Goal: Task Accomplishment & Management: Manage account settings

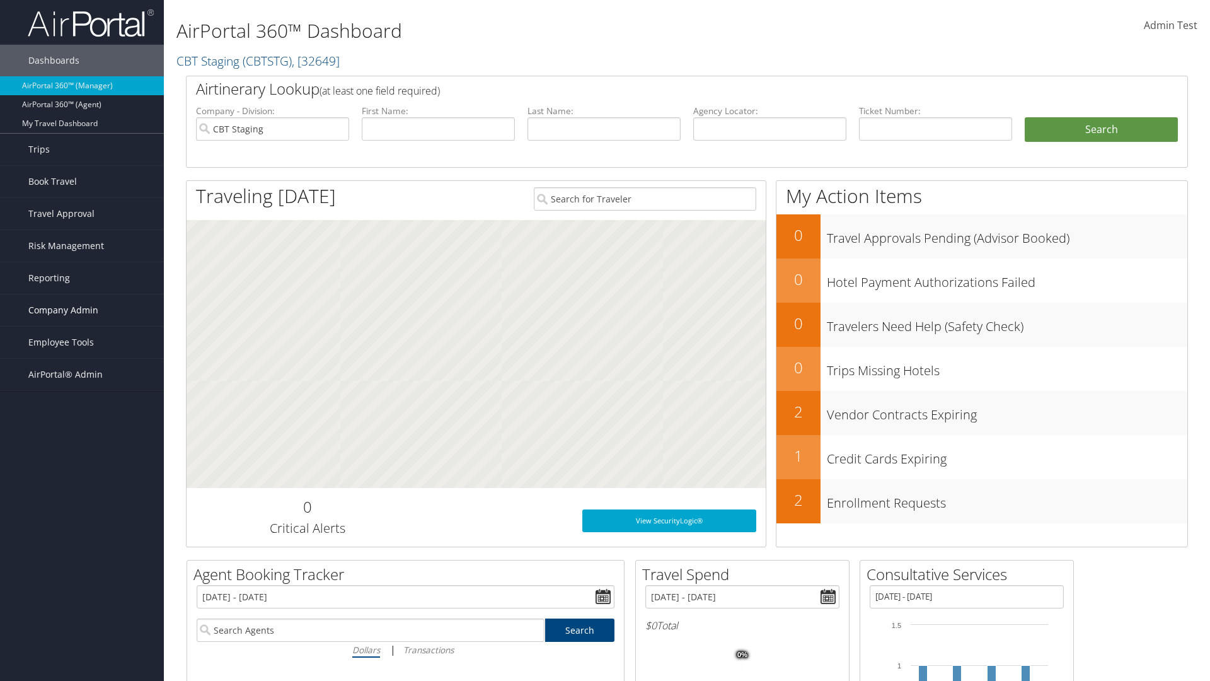
click at [82, 310] on span "Company Admin" at bounding box center [63, 310] width 70 height 32
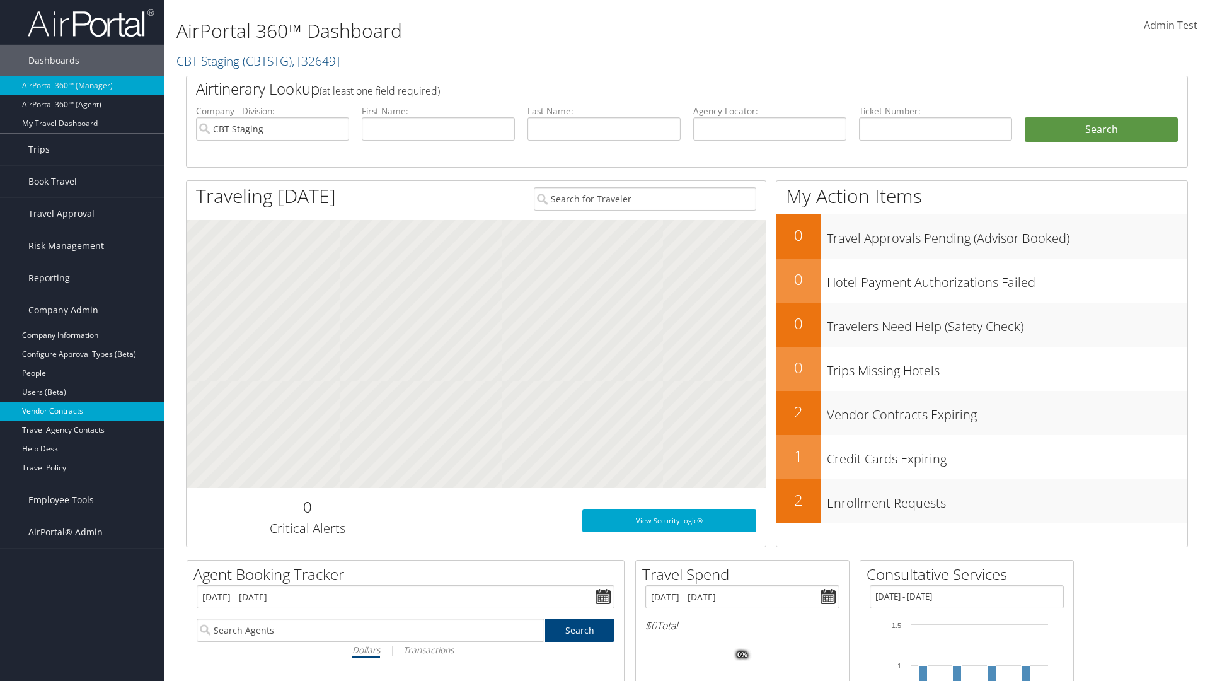
click at [82, 411] on link "Vendor Contracts" at bounding box center [82, 410] width 164 height 19
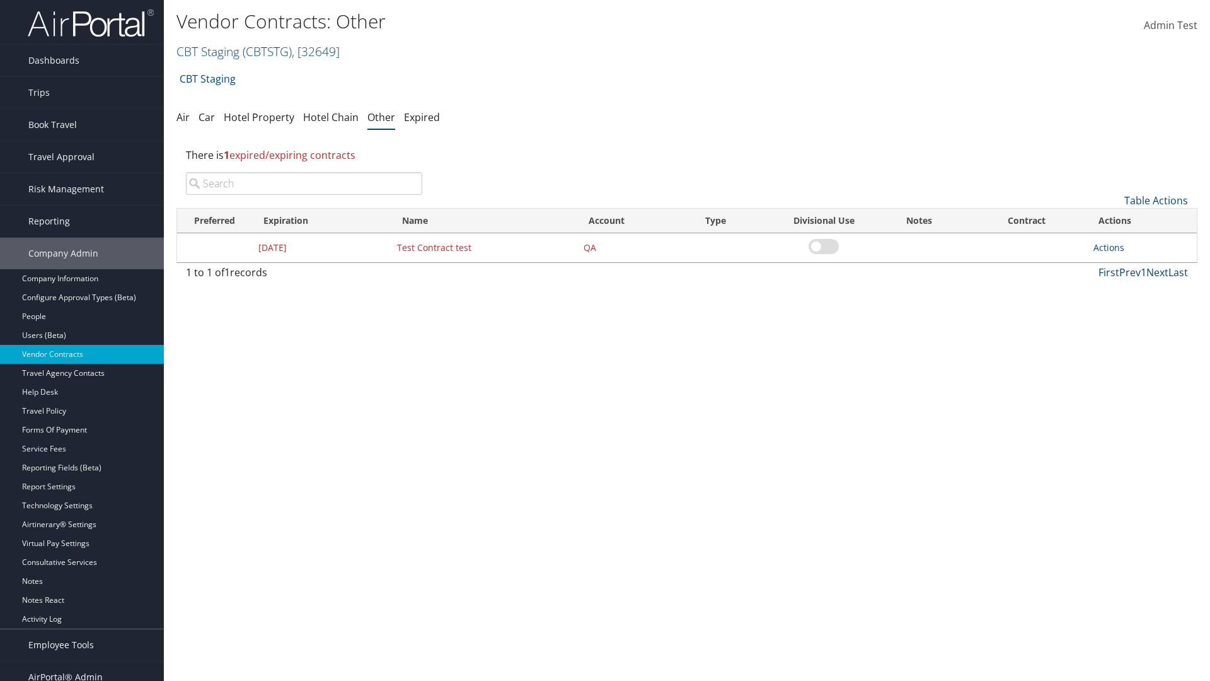
click at [304, 183] on input "search" at bounding box center [304, 183] width 236 height 23
type input "Test Contract test"
click at [1109, 247] on link "Actions" at bounding box center [1108, 247] width 31 height 12
click at [1128, 309] on link "Edit" at bounding box center [1128, 308] width 68 height 21
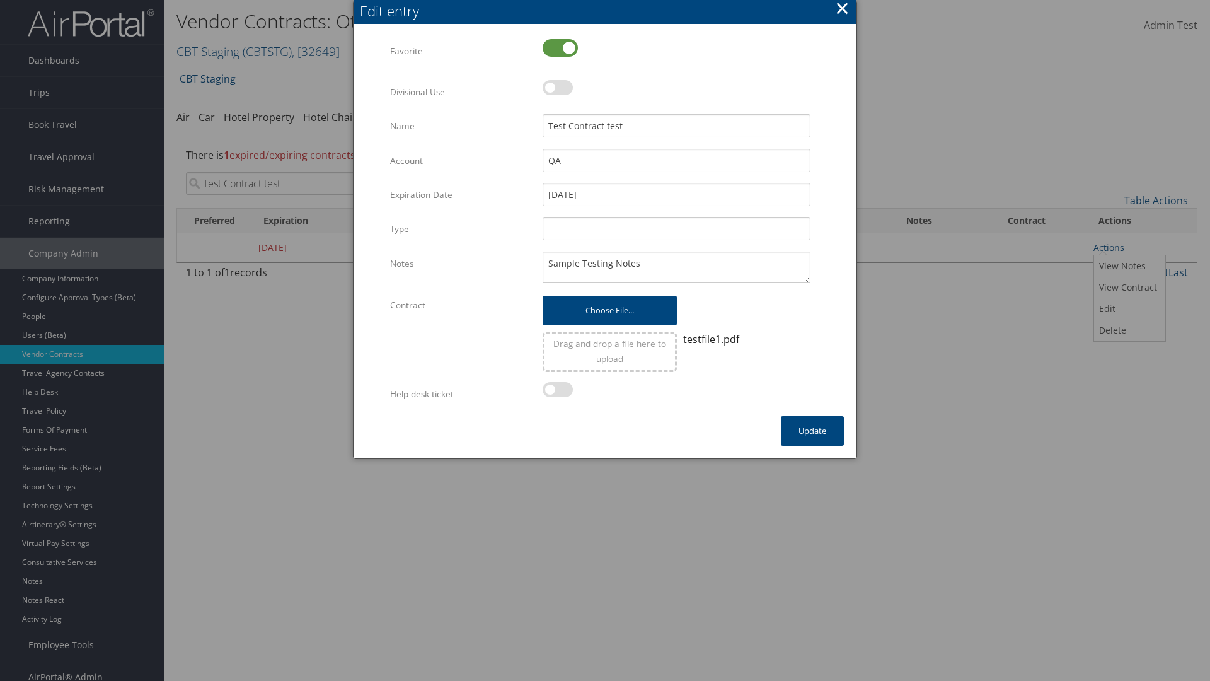
click at [560, 47] on label at bounding box center [560, 48] width 35 height 18
click at [557, 47] on input "checkbox" at bounding box center [553, 49] width 8 height 8
click at [560, 47] on label at bounding box center [560, 48] width 35 height 18
click at [557, 47] on input "checkbox" at bounding box center [553, 49] width 8 height 8
checkbox input "true"
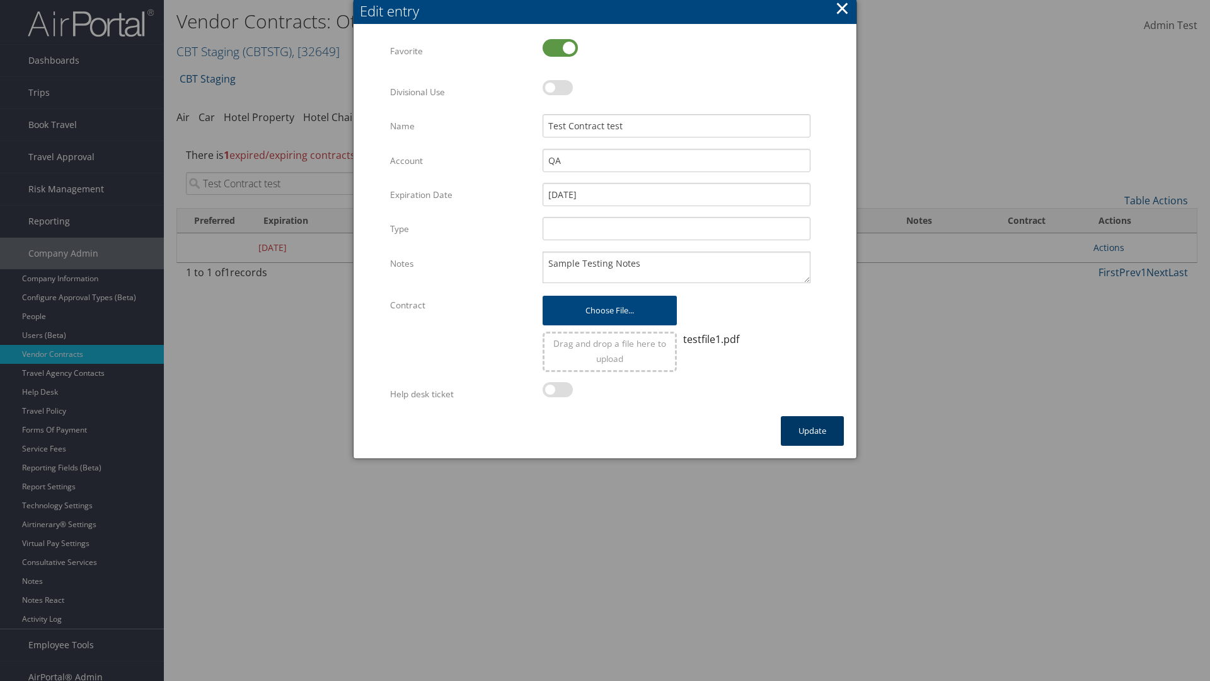
click at [812, 430] on button "Update" at bounding box center [812, 431] width 63 height 30
